Goal: Task Accomplishment & Management: Complete application form

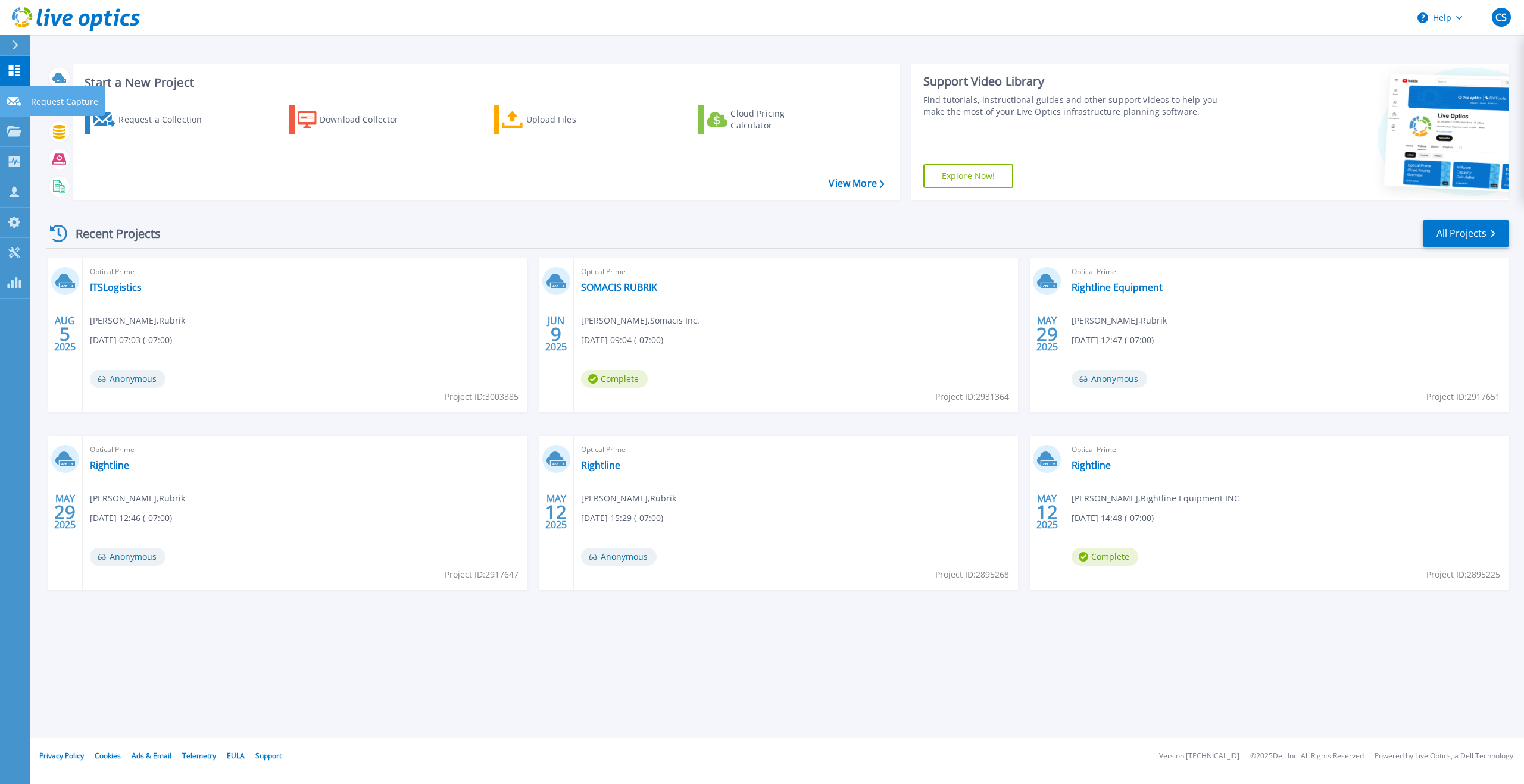
click at [62, 102] on p "Request Capture" at bounding box center [64, 101] width 67 height 31
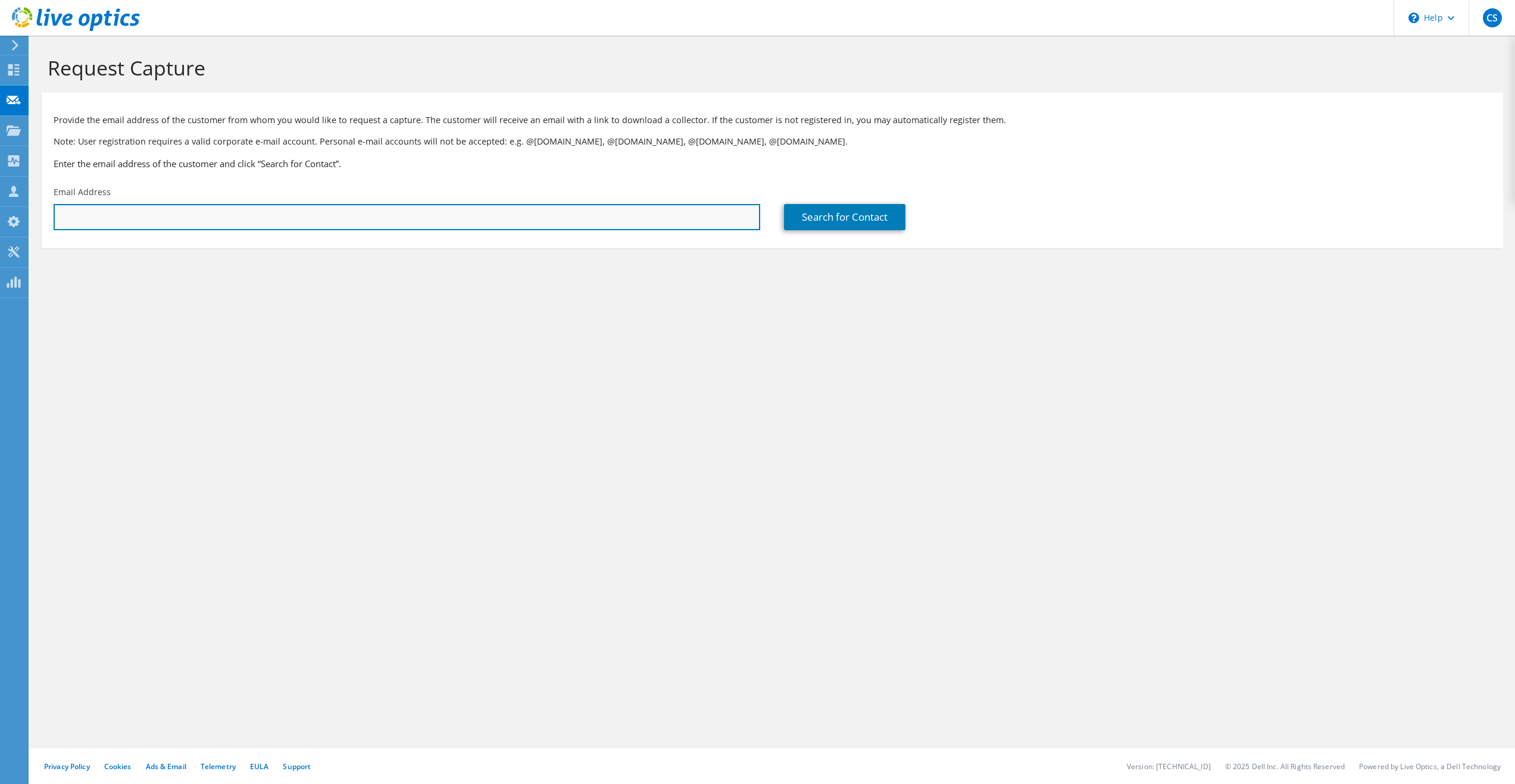
click at [154, 217] on input "text" at bounding box center [406, 217] width 706 height 26
paste input "crenner@reds.com"
type input "crenner@reds.com"
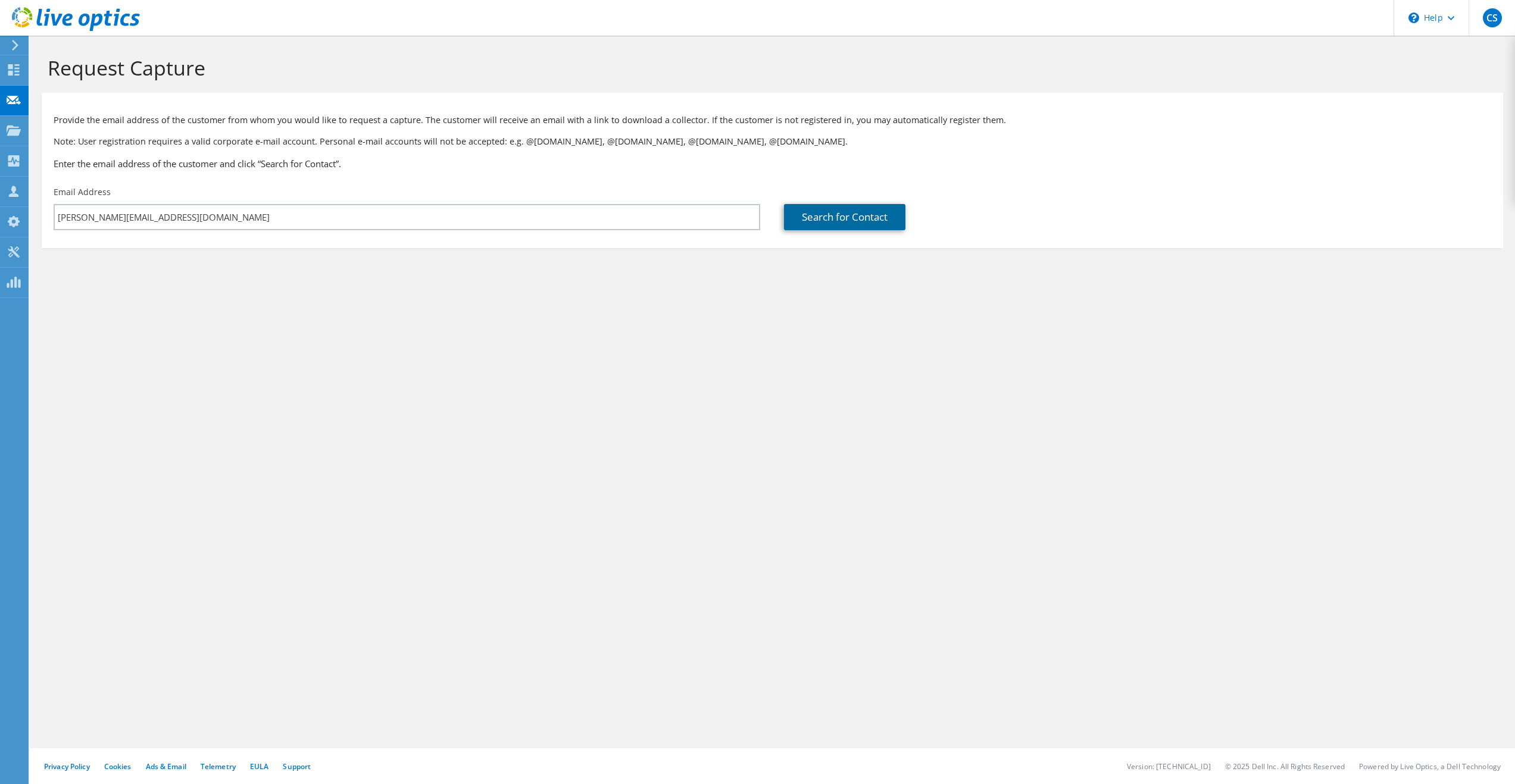
click at [824, 221] on link "Search for Contact" at bounding box center [845, 217] width 121 height 26
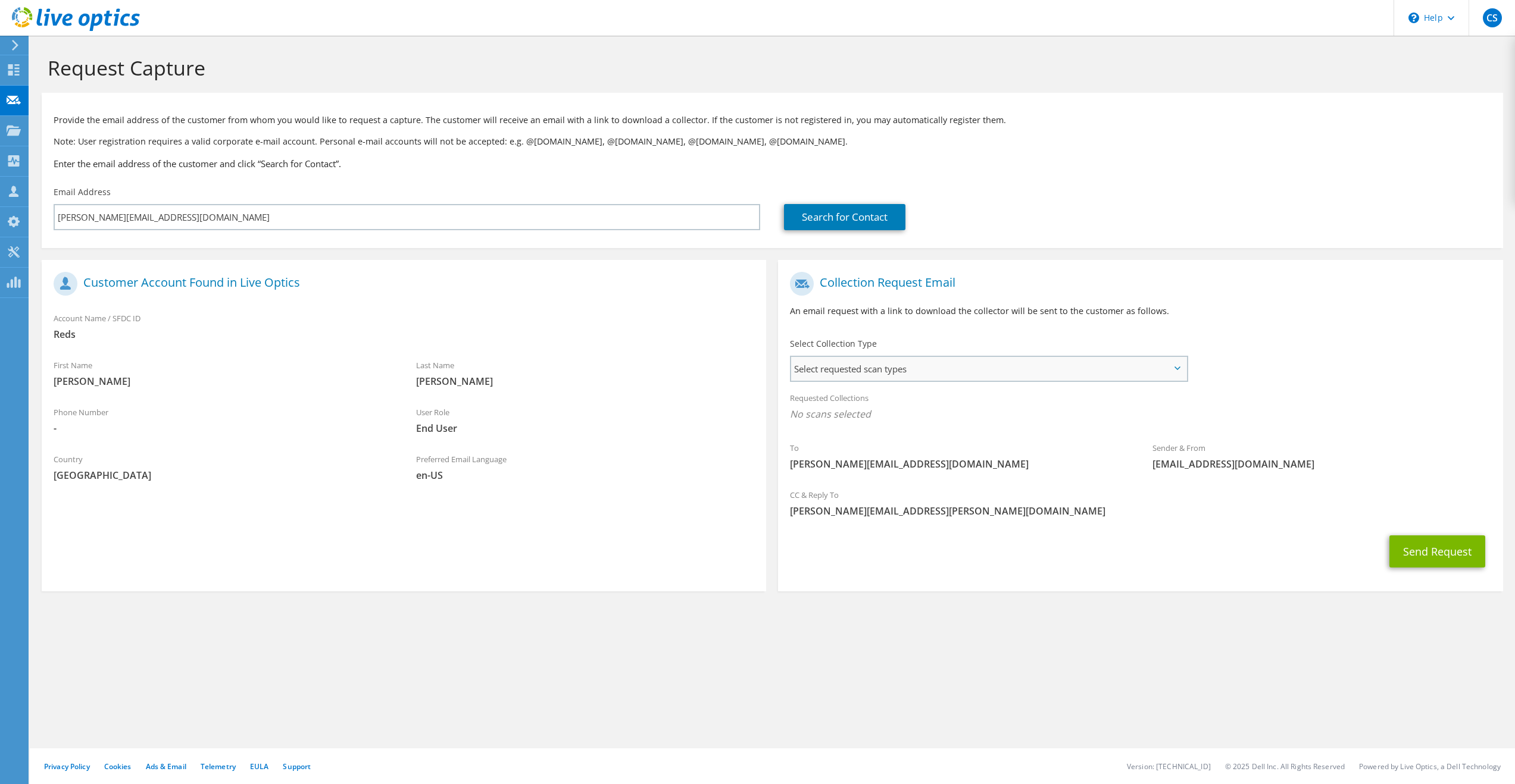
click at [901, 374] on span "Select requested scan types" at bounding box center [989, 369] width 394 height 24
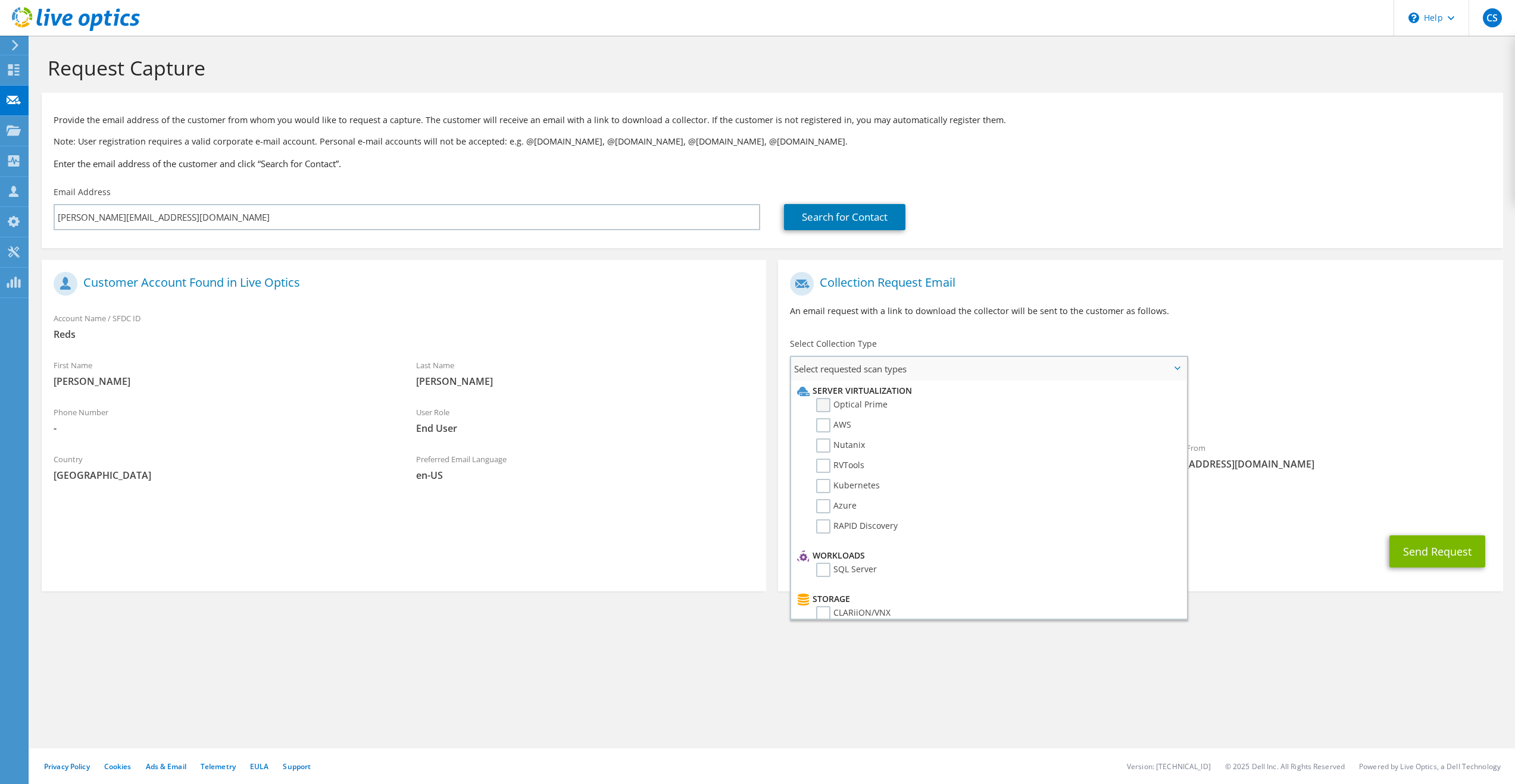
click at [834, 405] on label "Optical Prime" at bounding box center [851, 405] width 71 height 14
click at [0, 0] on input "Optical Prime" at bounding box center [0, 0] width 0 height 0
click at [828, 449] on label "Nutanix" at bounding box center [840, 446] width 49 height 14
click at [0, 0] on input "Nutanix" at bounding box center [0, 0] width 0 height 0
click at [1289, 496] on div "CC & Reply To cole.salazar@rubrik.com" at bounding box center [1140, 506] width 724 height 41
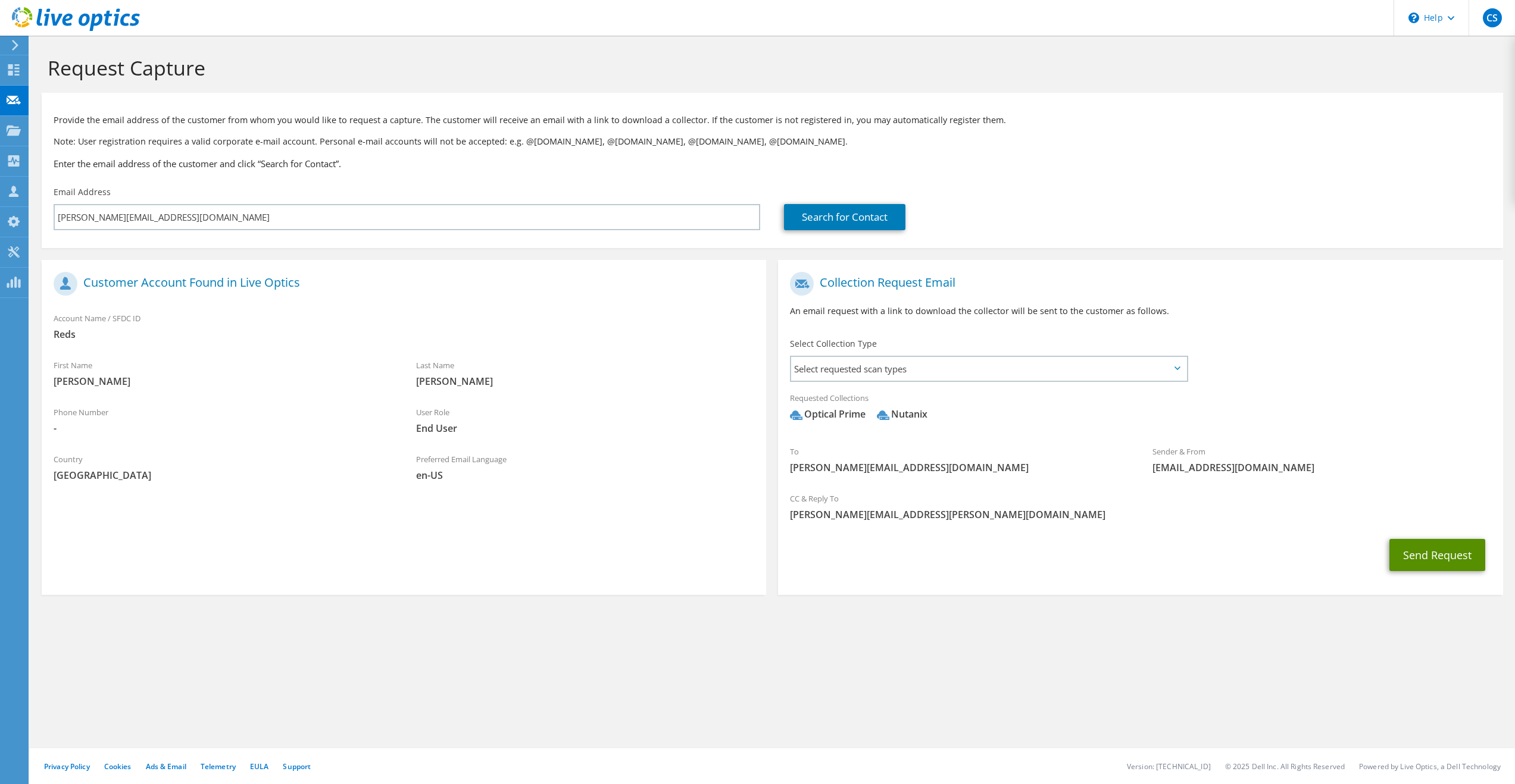
click at [1439, 560] on button "Send Request" at bounding box center [1437, 555] width 96 height 33
